Goal: Task Accomplishment & Management: Complete application form

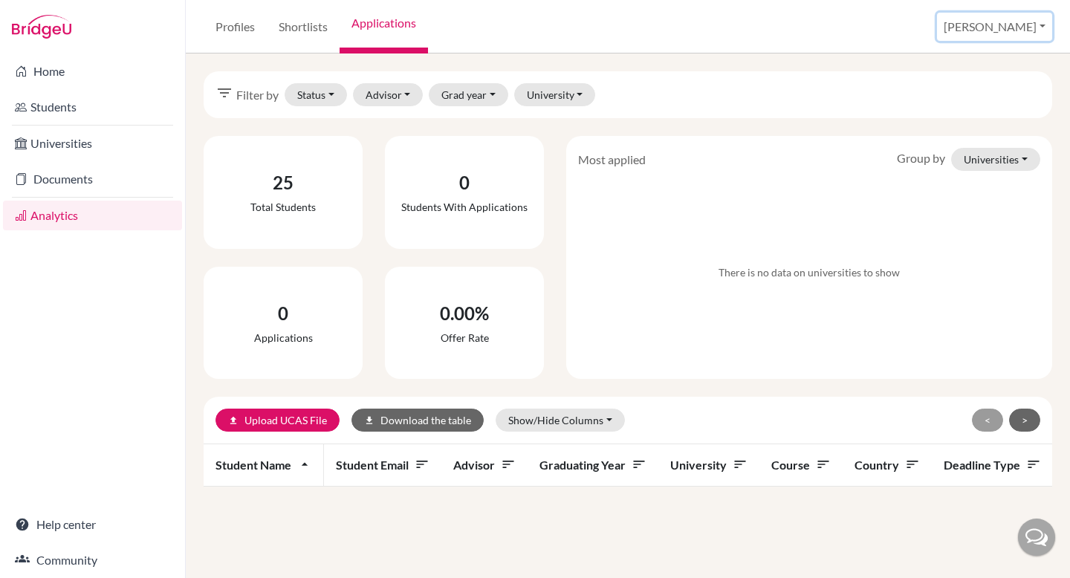
click at [1010, 37] on button "[PERSON_NAME]" at bounding box center [994, 27] width 115 height 28
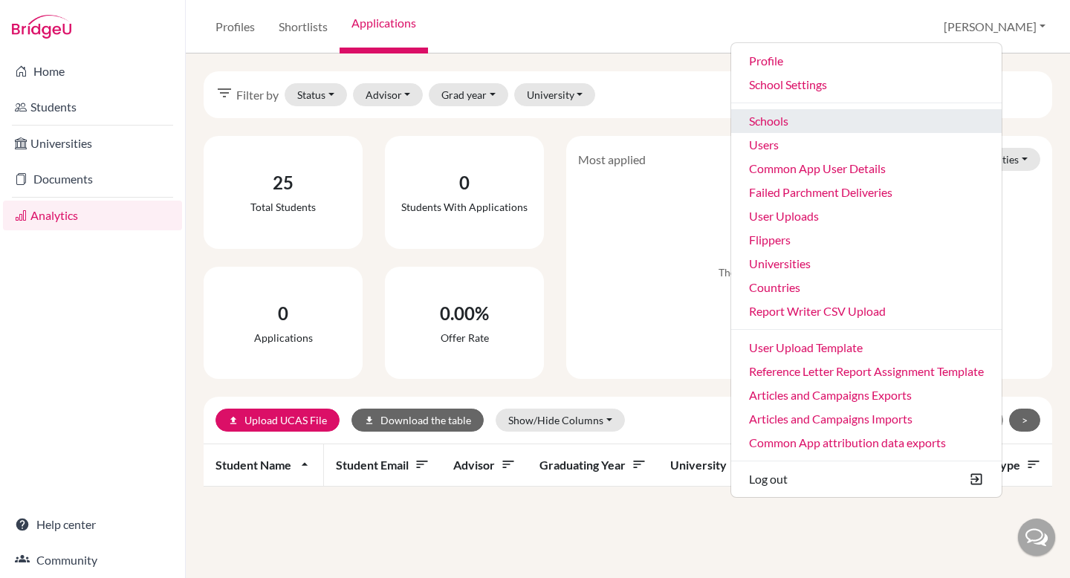
click at [936, 129] on link "Schools" at bounding box center [866, 121] width 271 height 24
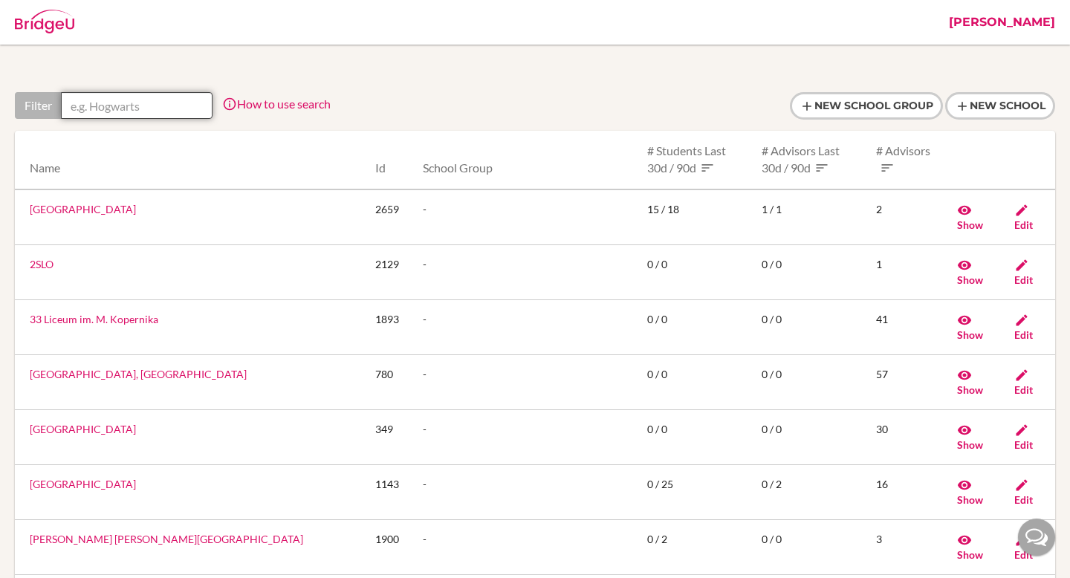
click at [139, 110] on input "text" at bounding box center [137, 105] width 152 height 27
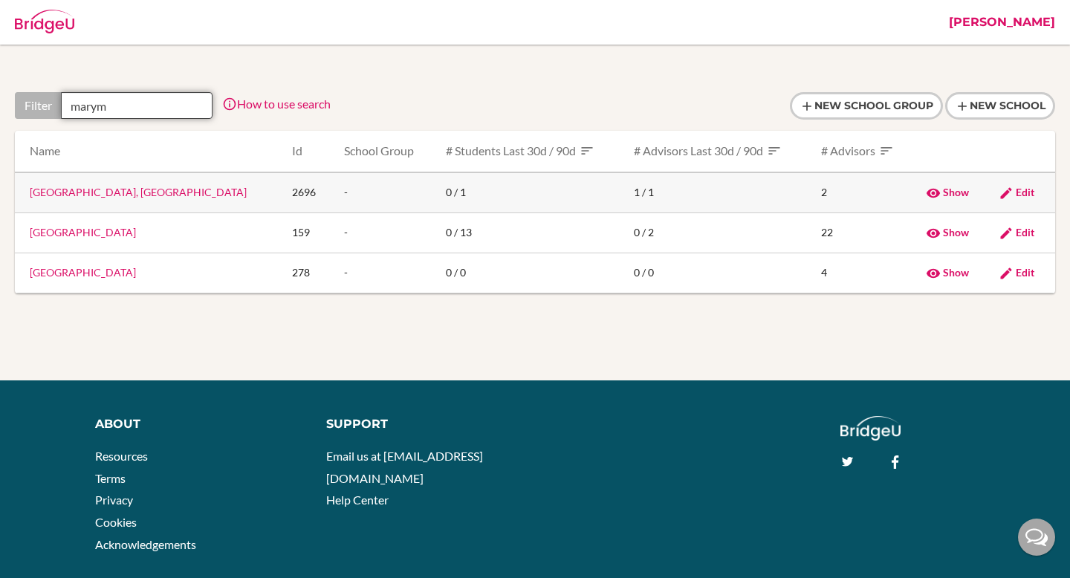
type input "marym"
click at [129, 195] on link "Colegio Marymount, Medellin" at bounding box center [138, 192] width 217 height 13
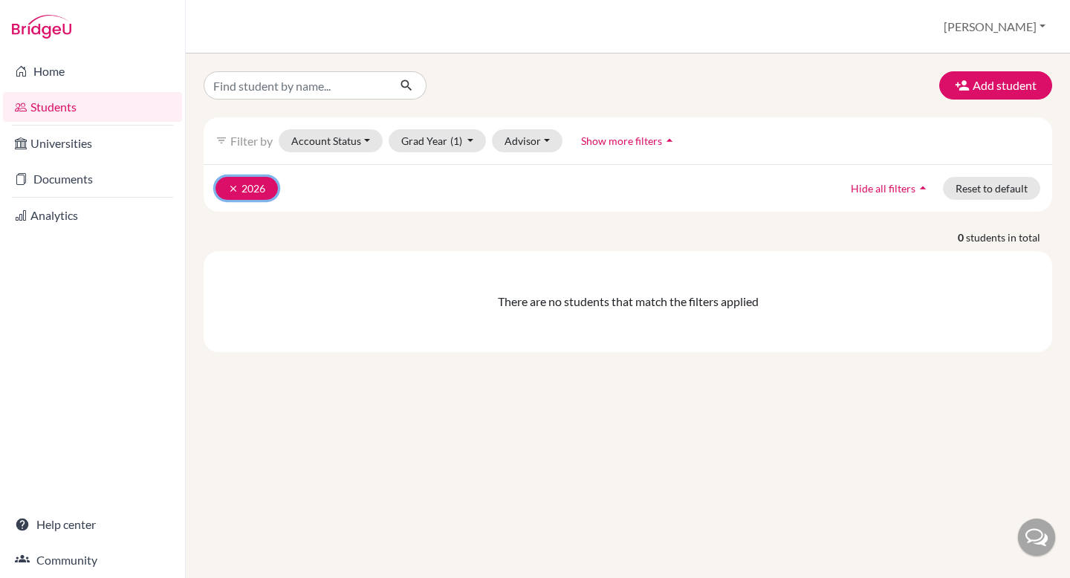
click at [233, 190] on icon "clear" at bounding box center [233, 189] width 10 height 10
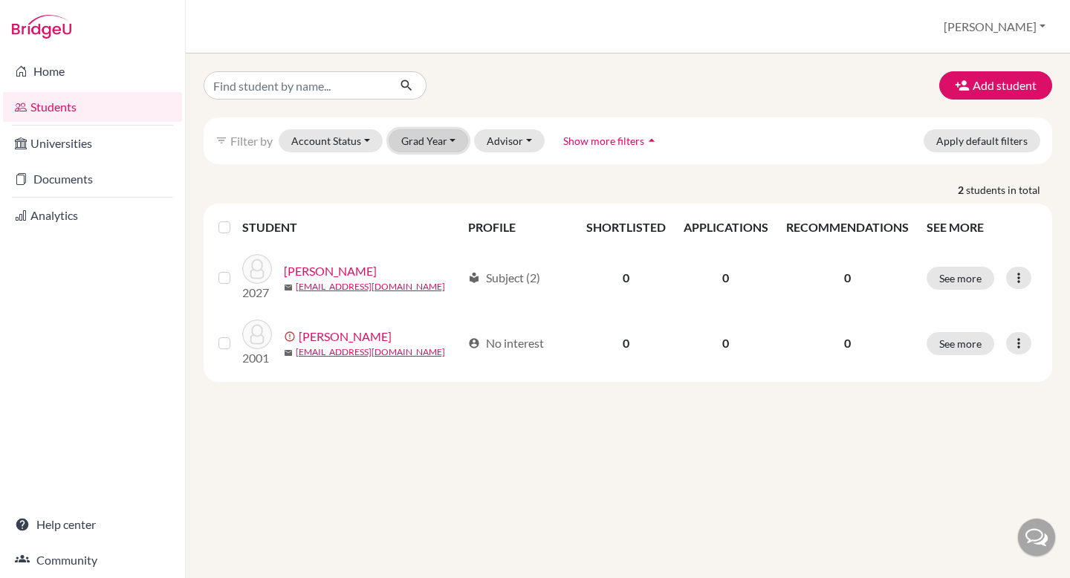
click at [428, 138] on button "Grad Year" at bounding box center [429, 140] width 80 height 23
click at [424, 138] on button "Grad Year" at bounding box center [429, 140] width 80 height 23
click at [427, 140] on button "Grad Year" at bounding box center [429, 140] width 80 height 23
click at [401, 185] on button "2001" at bounding box center [433, 196] width 88 height 24
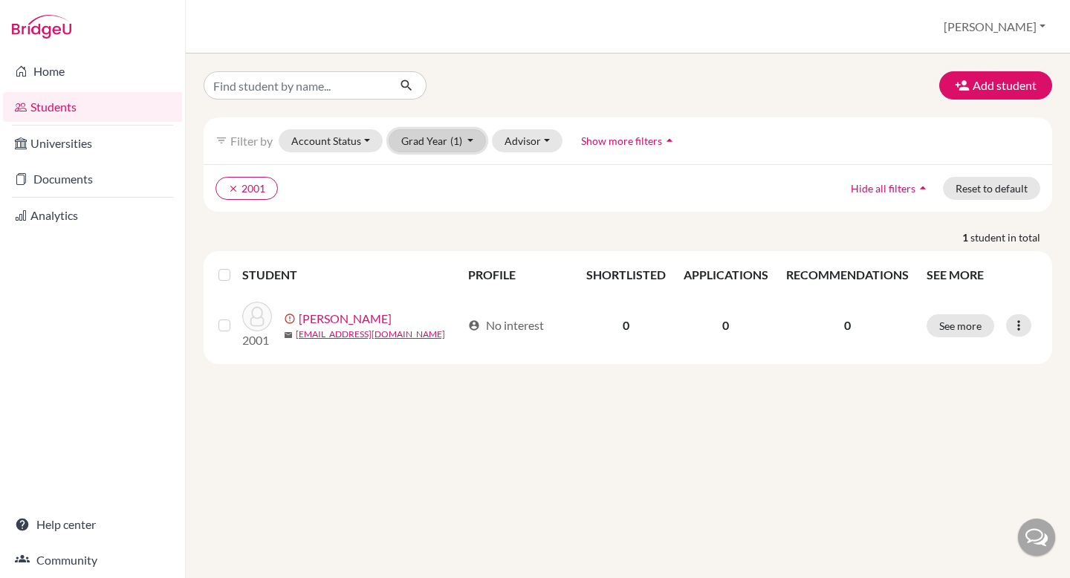
click at [445, 143] on button "Grad Year (1)" at bounding box center [438, 140] width 98 height 23
click at [439, 172] on div "2027" at bounding box center [433, 173] width 52 height 18
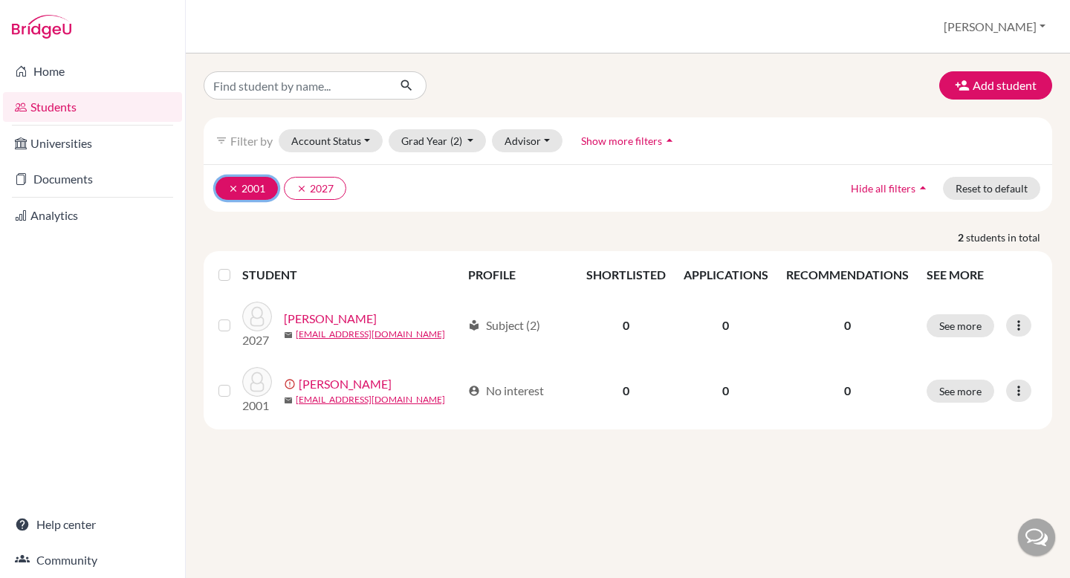
click at [236, 195] on button "clear 2001" at bounding box center [247, 188] width 62 height 23
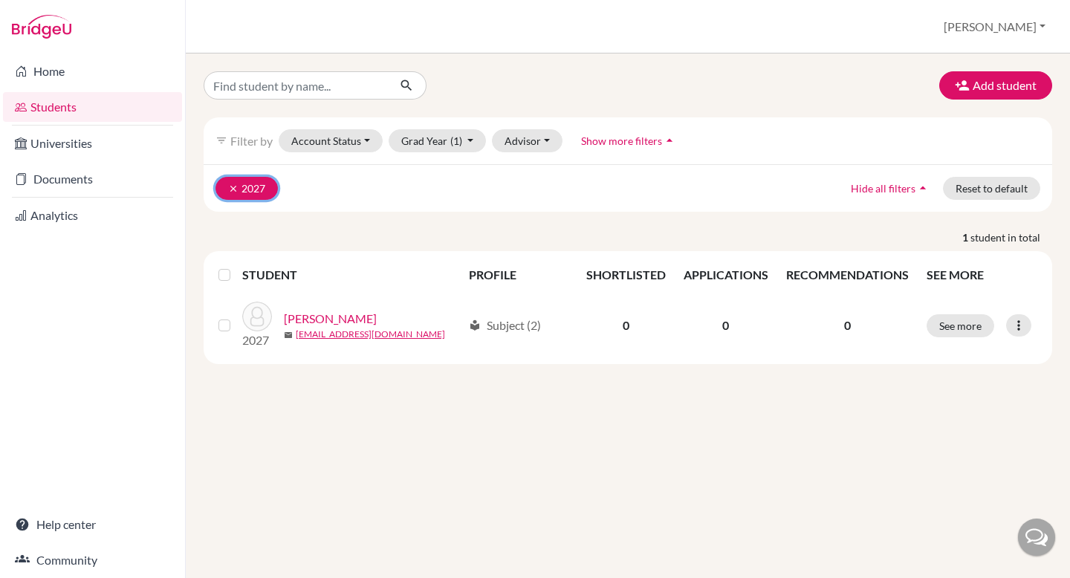
click at [229, 187] on icon "clear" at bounding box center [233, 189] width 10 height 10
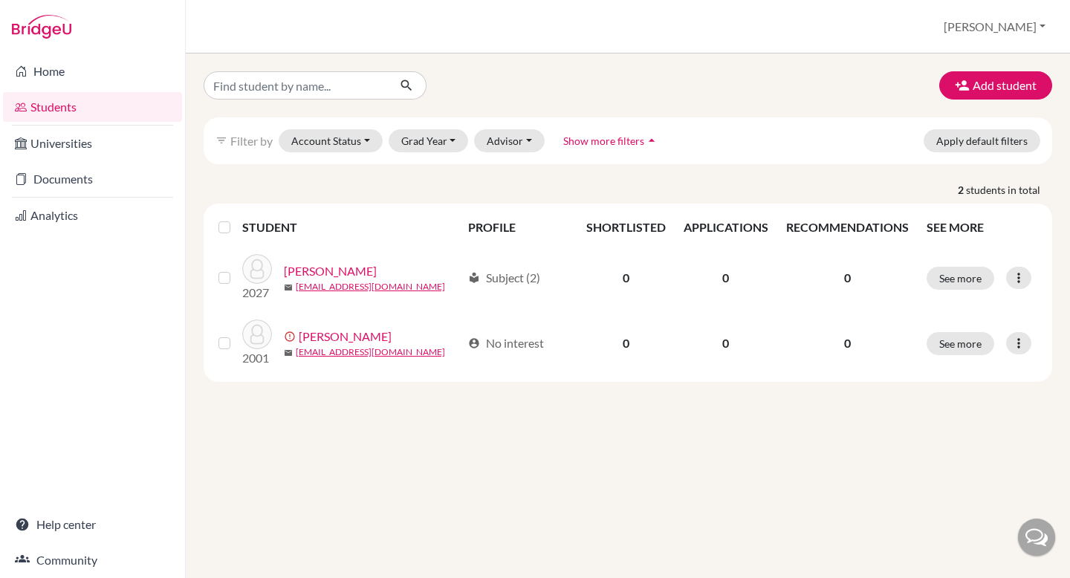
click at [51, 40] on div at bounding box center [92, 27] width 185 height 54
click at [51, 25] on img at bounding box center [41, 27] width 59 height 24
click at [46, 31] on img at bounding box center [41, 27] width 59 height 24
click at [56, 74] on link "Home" at bounding box center [92, 71] width 179 height 30
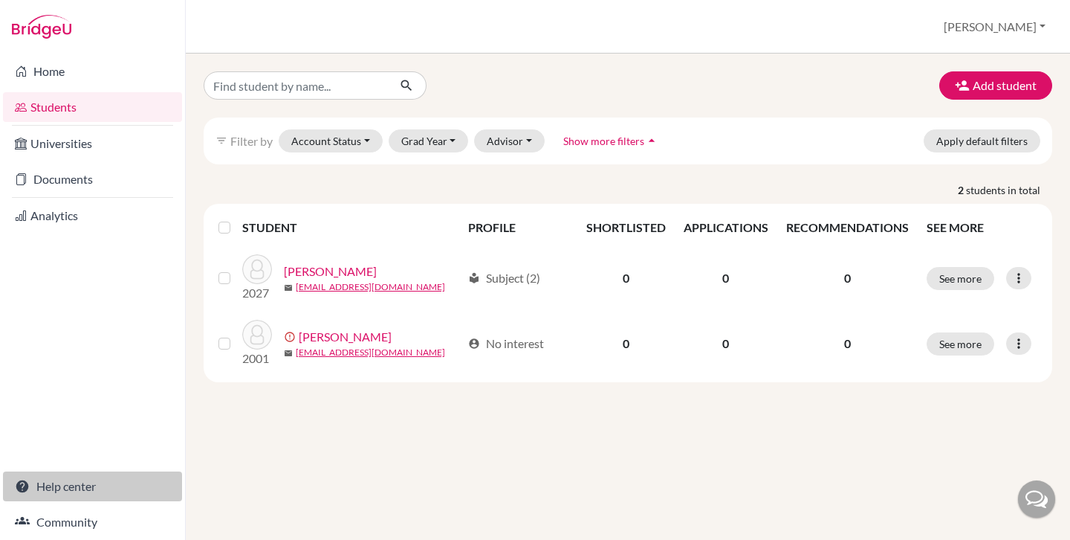
click at [61, 488] on link "Help center" at bounding box center [92, 486] width 179 height 30
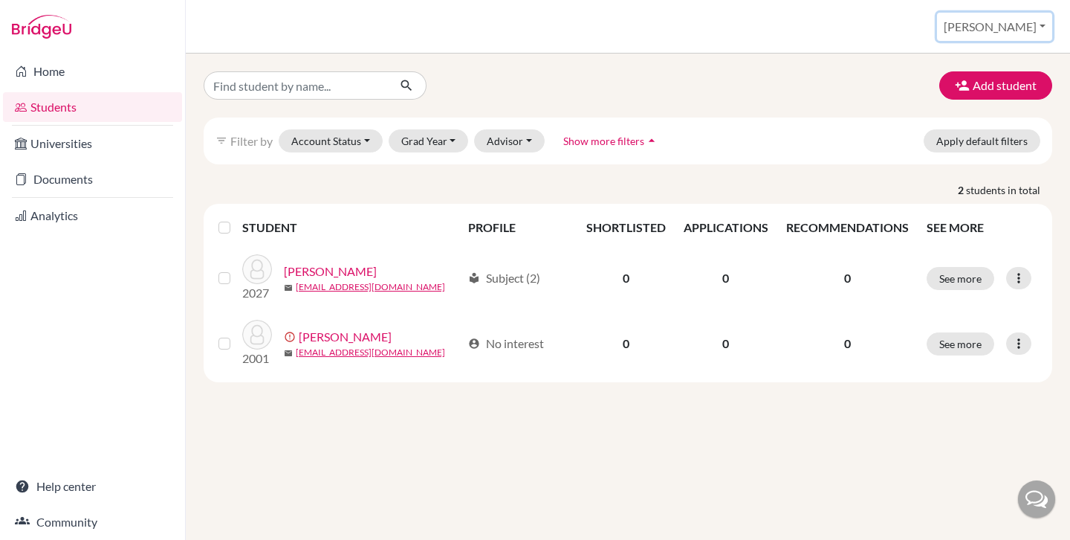
click at [1013, 23] on button "[PERSON_NAME]" at bounding box center [994, 27] width 115 height 28
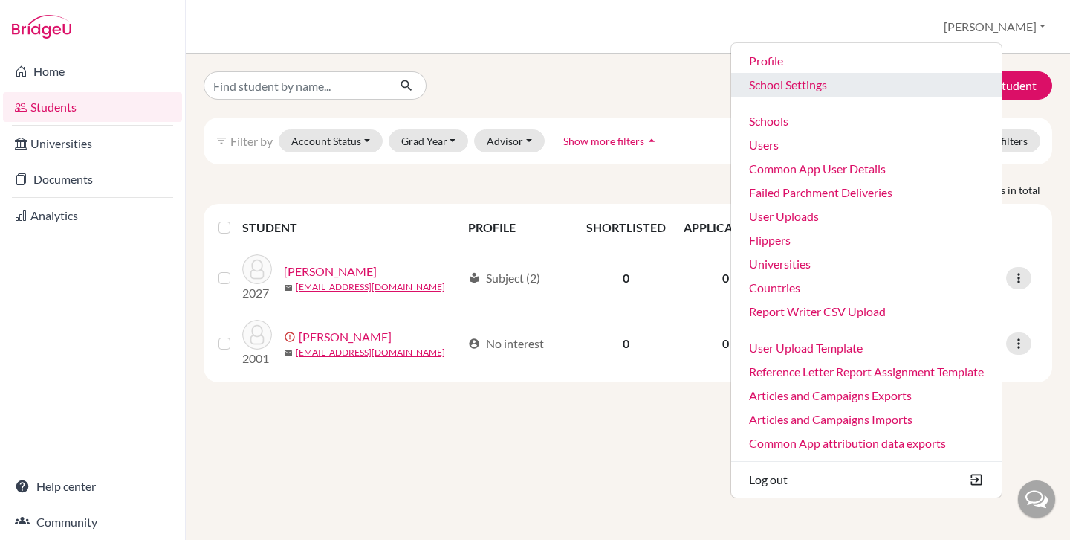
click at [850, 86] on link "School Settings" at bounding box center [866, 85] width 271 height 24
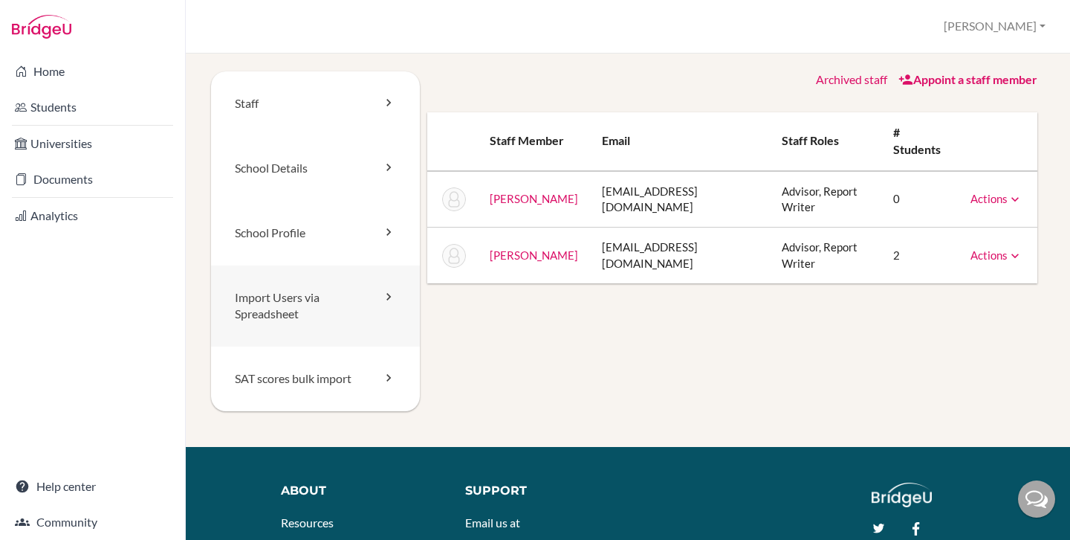
click at [288, 312] on link "Import Users via Spreadsheet" at bounding box center [315, 306] width 209 height 82
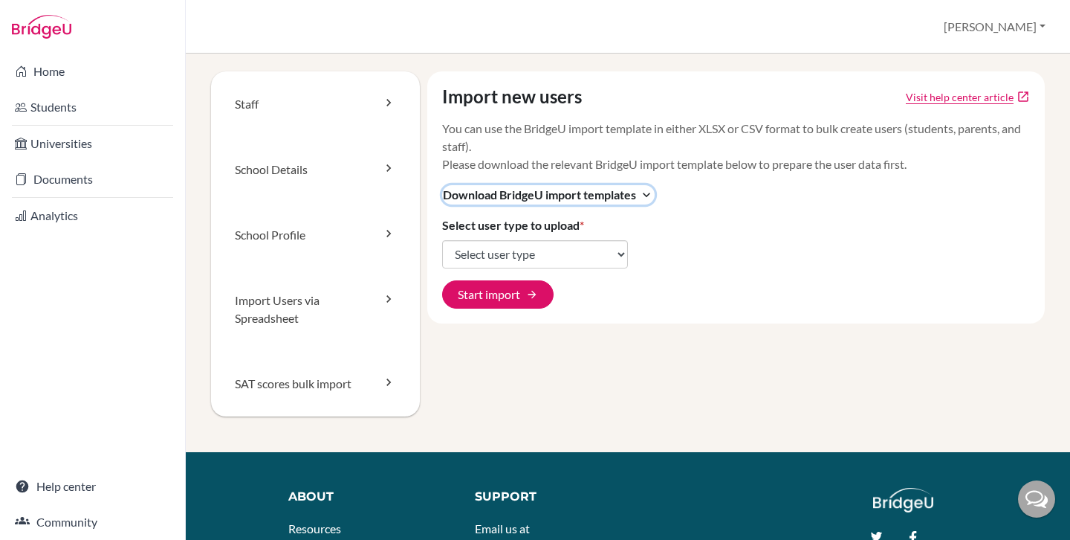
click at [633, 201] on span "Download BridgeU import templates" at bounding box center [539, 195] width 193 height 18
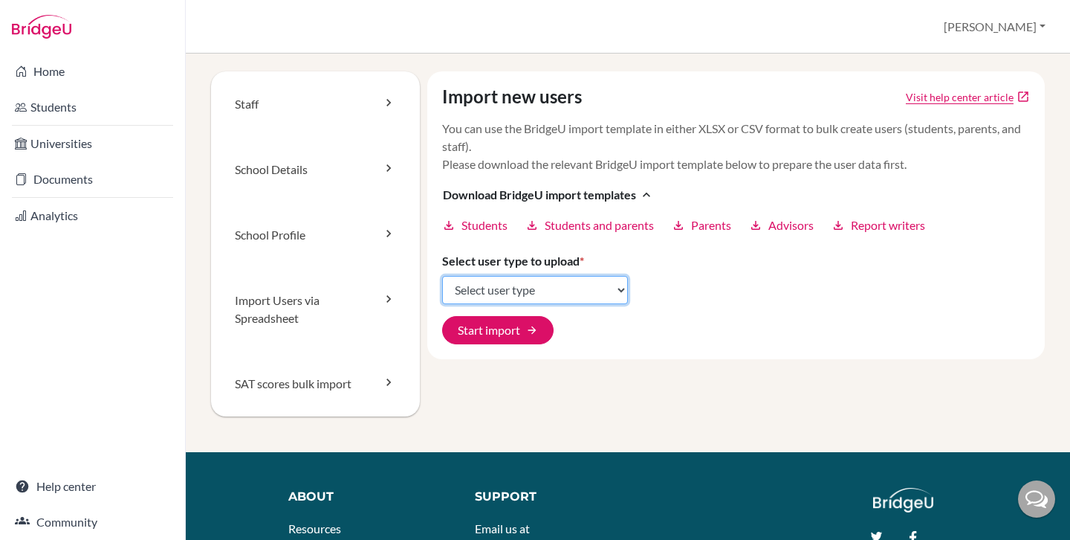
click at [517, 287] on select "Select user type Students Students and parents Parents Advisors Report writers" at bounding box center [535, 290] width 186 height 28
select select "students"
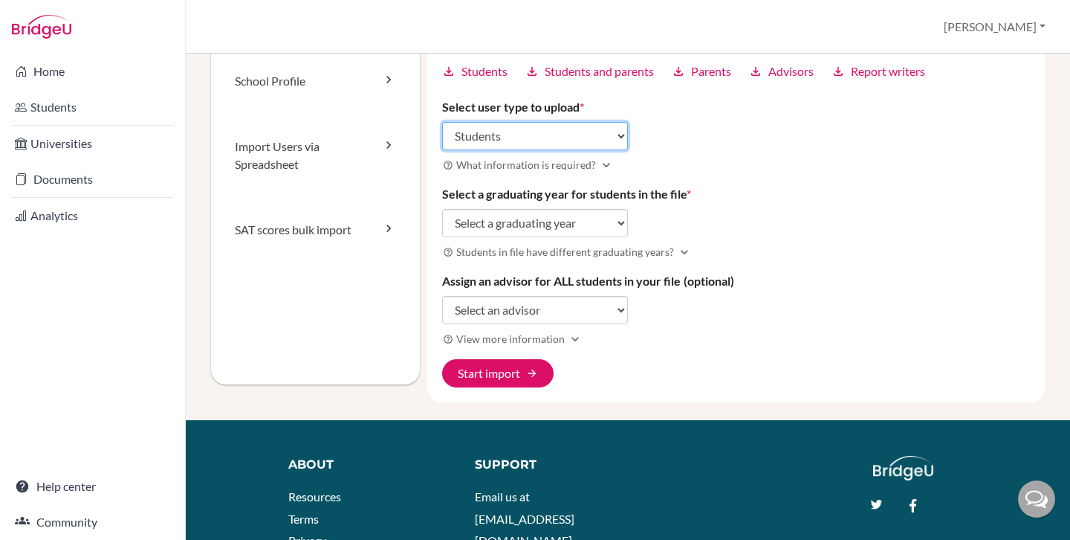
scroll to position [154, 0]
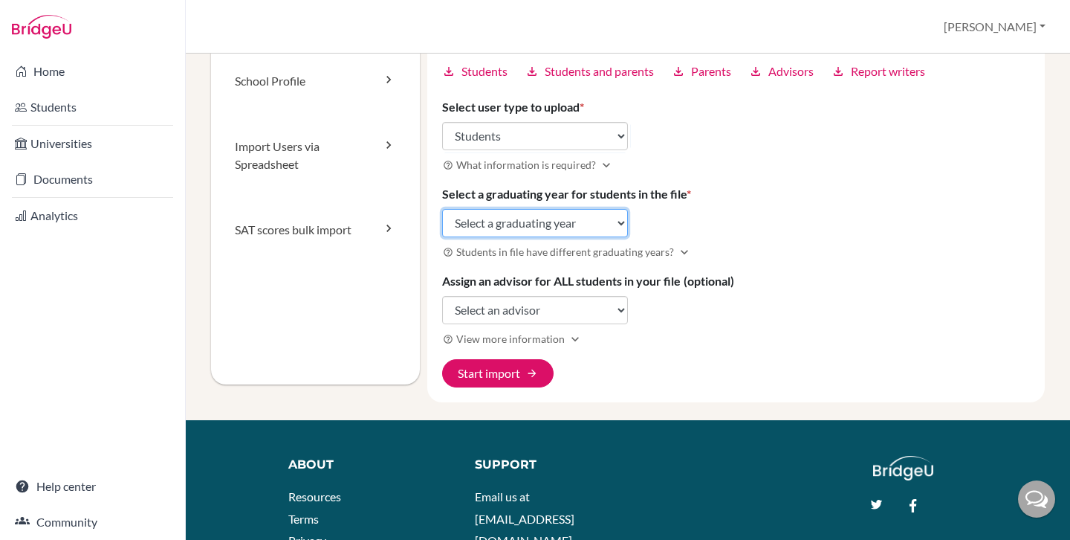
click at [525, 228] on select "Select a graduating year [DATE] 2025 2026 2027 2028 2029" at bounding box center [535, 223] width 186 height 28
select select "2028"
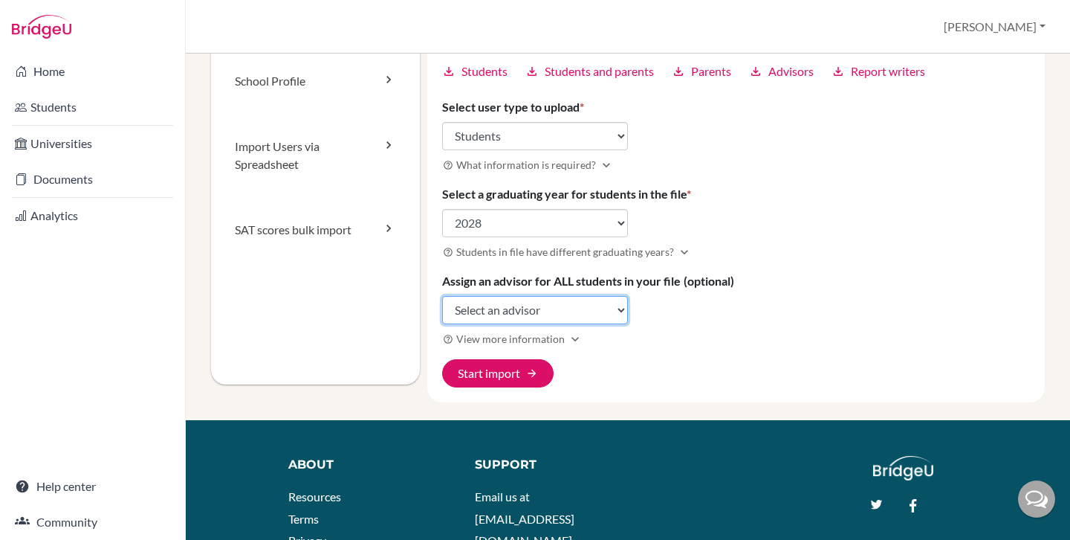
click at [540, 303] on select "Select an advisor [PERSON_NAME] [PERSON_NAME]" at bounding box center [535, 310] width 186 height 28
click at [504, 319] on select "Select an advisor [PERSON_NAME] [PERSON_NAME]" at bounding box center [535, 310] width 186 height 28
click at [563, 327] on div "Import new users Visit help center article open_in_new You can use the BridgeU …" at bounding box center [736, 159] width 618 height 485
click at [563, 322] on select "Select an advisor [PERSON_NAME] [PERSON_NAME]" at bounding box center [535, 310] width 186 height 28
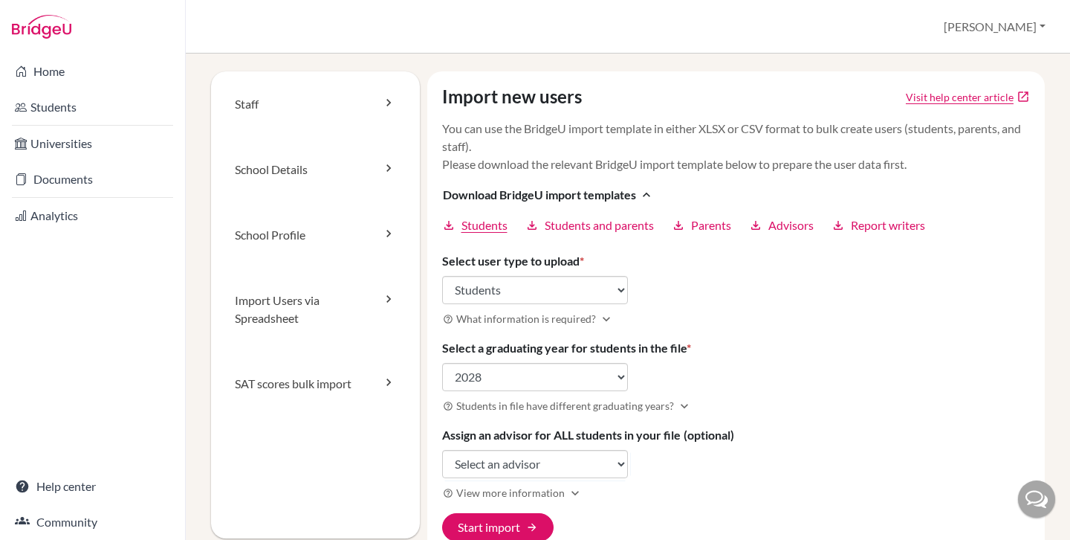
click at [474, 223] on span "Students" at bounding box center [485, 225] width 46 height 18
click at [96, 73] on link "Home" at bounding box center [92, 71] width 179 height 30
